Goal: Task Accomplishment & Management: Use online tool/utility

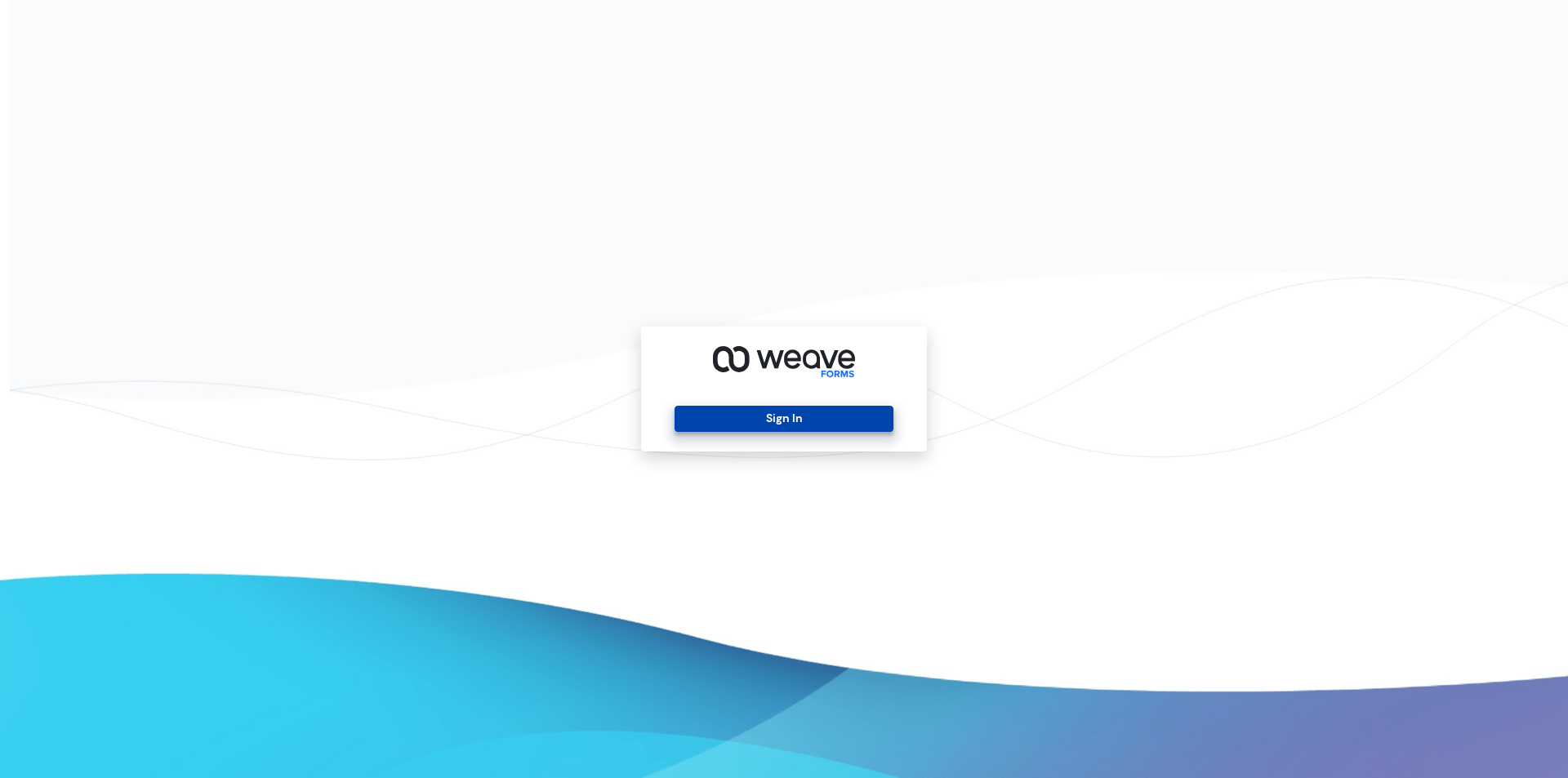
click at [825, 410] on button "Sign In" at bounding box center [783, 418] width 218 height 26
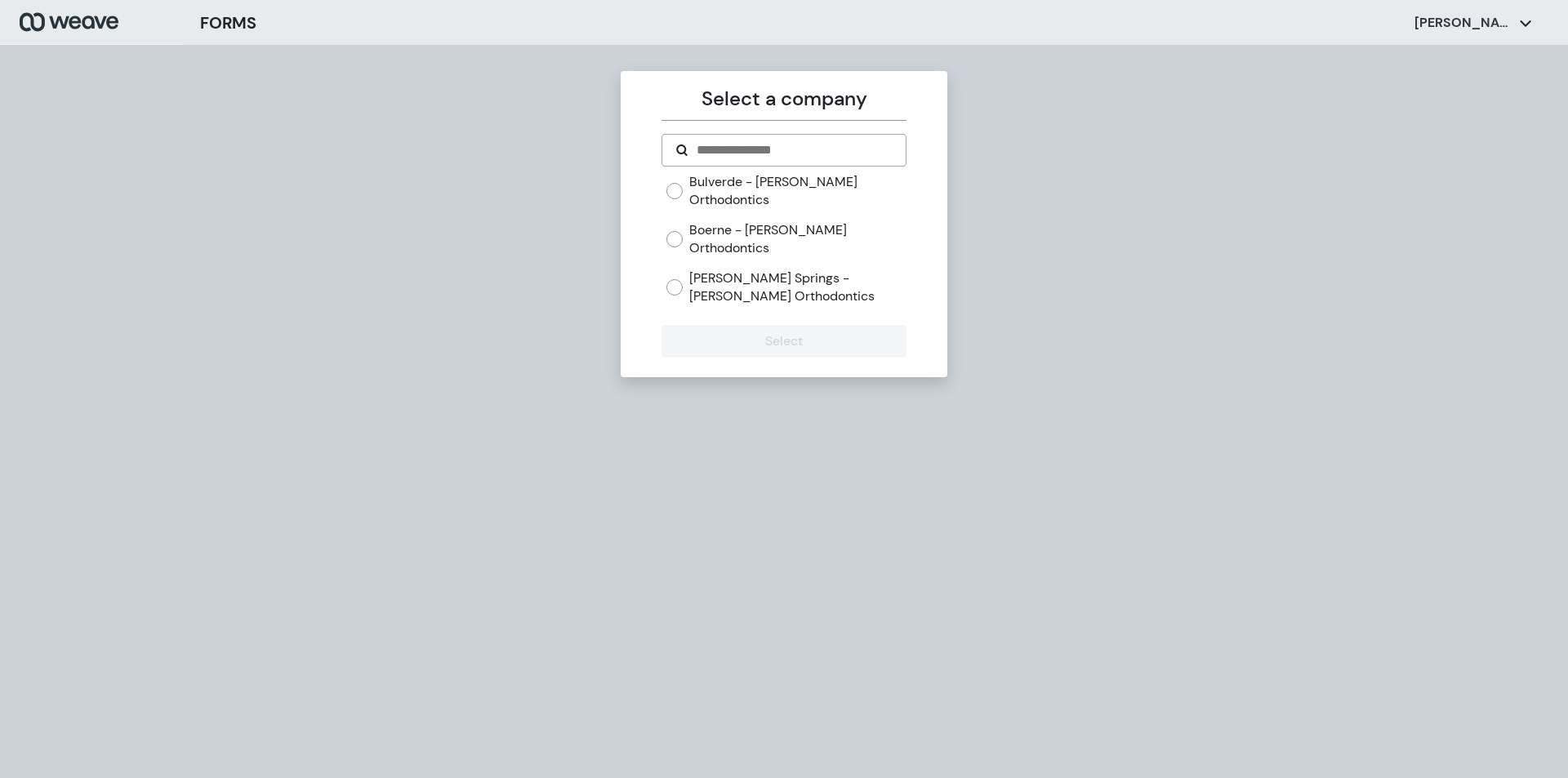
click at [720, 270] on label "[PERSON_NAME] Springs - [PERSON_NAME] Orthodontics" at bounding box center [797, 287] width 216 height 35
click at [719, 325] on button "Select" at bounding box center [783, 341] width 244 height 33
